Goal: Task Accomplishment & Management: Manage account settings

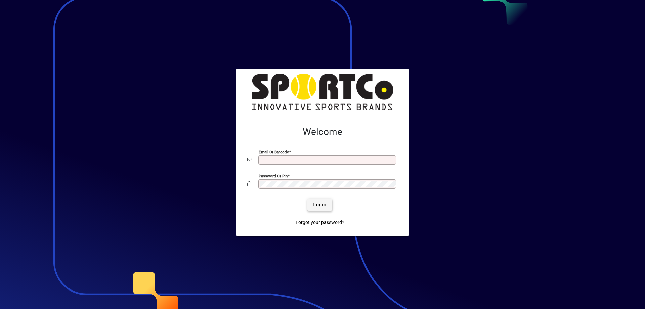
type input "**********"
click at [320, 202] on span "Login" at bounding box center [320, 204] width 14 height 7
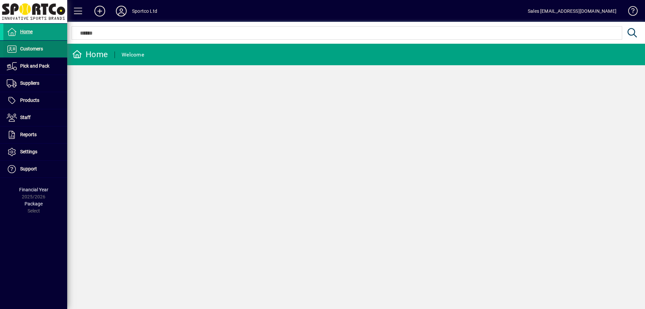
click at [32, 47] on span "Customers" at bounding box center [31, 48] width 23 height 5
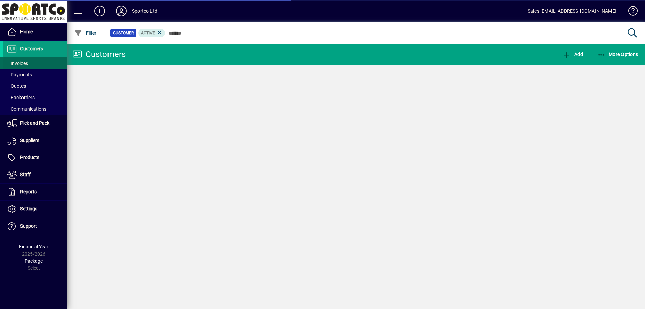
click at [27, 58] on span at bounding box center [35, 63] width 64 height 16
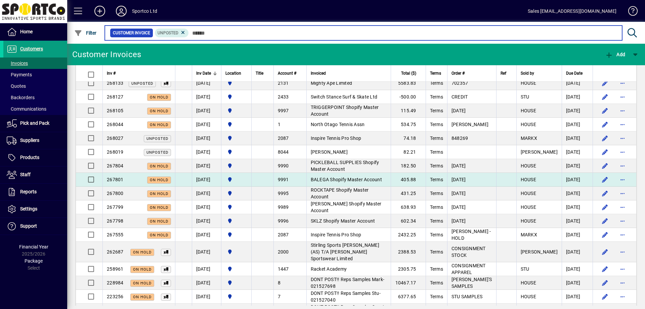
scroll to position [41, 0]
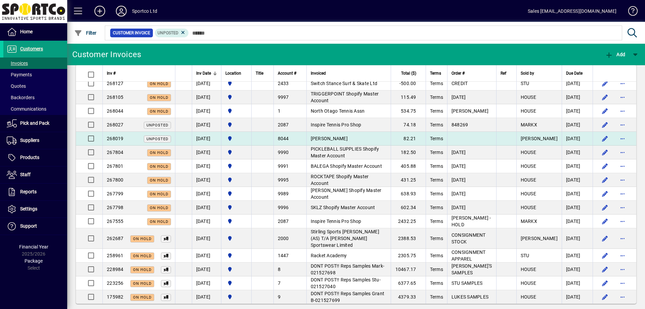
click at [360, 136] on td "[PERSON_NAME]" at bounding box center [348, 139] width 85 height 14
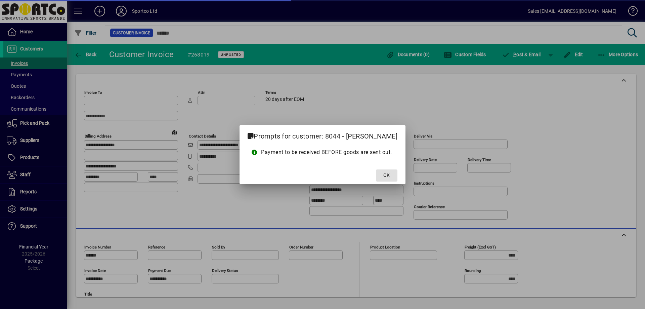
type input "**********"
click at [387, 175] on span "OK" at bounding box center [386, 175] width 6 height 7
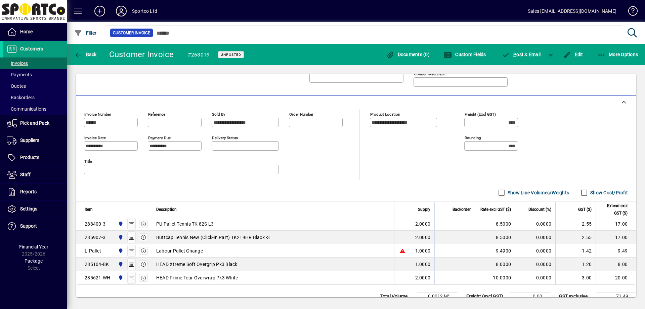
scroll to position [159, 0]
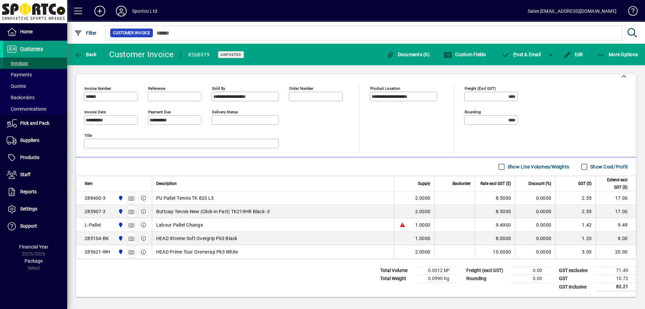
click at [22, 64] on span "Invoices" at bounding box center [17, 62] width 21 height 5
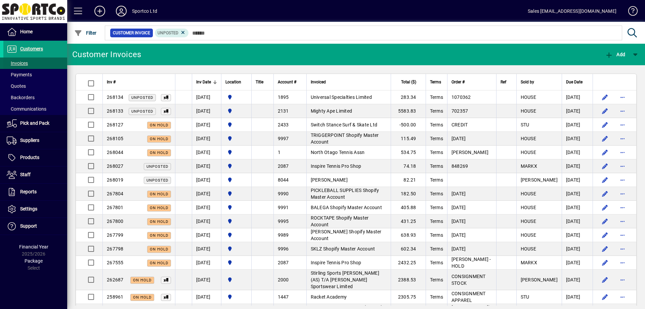
click at [20, 63] on span "Invoices" at bounding box center [17, 62] width 21 height 5
